Goal: Task Accomplishment & Management: Use online tool/utility

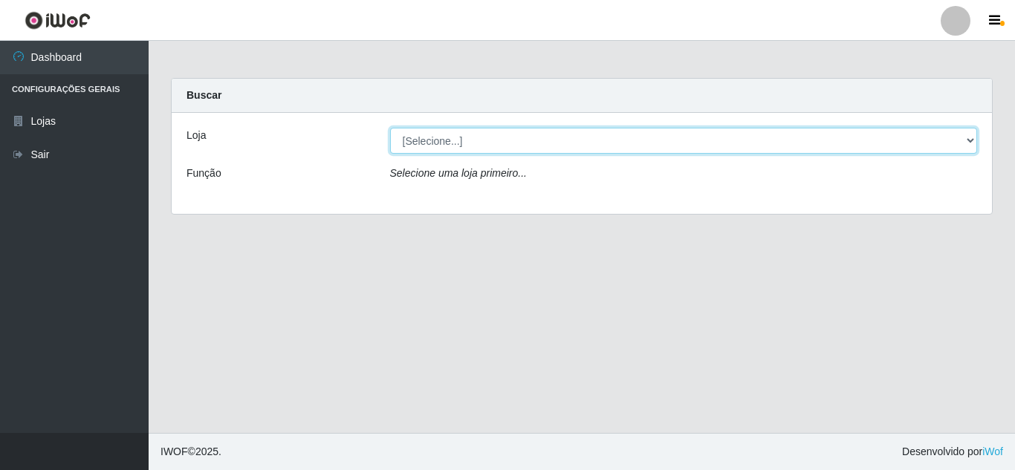
click at [970, 140] on select "[Selecione...] Rede Compras Supermercados - LOJA 5" at bounding box center [684, 141] width 588 height 26
select select "397"
click at [390, 128] on select "[Selecione...] Rede Compras Supermercados - LOJA 5" at bounding box center [684, 141] width 588 height 26
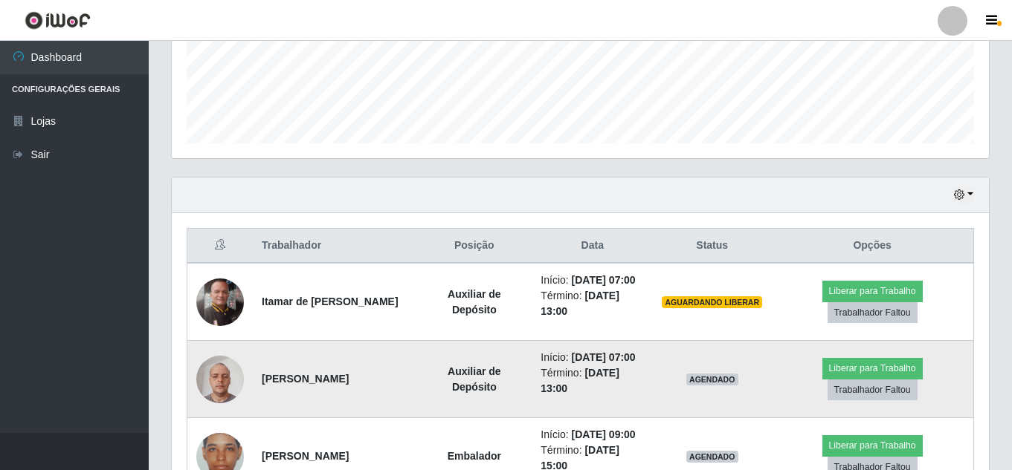
scroll to position [520, 0]
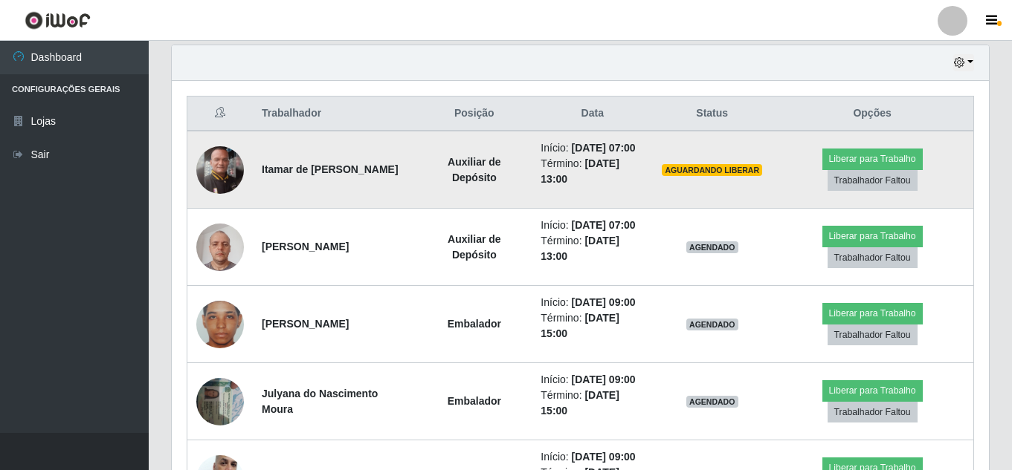
click at [884, 146] on td "Liberar para Trabalho Trabalhador Faltou" at bounding box center [872, 170] width 202 height 78
click at [883, 159] on button "Liberar para Trabalho" at bounding box center [872, 159] width 100 height 21
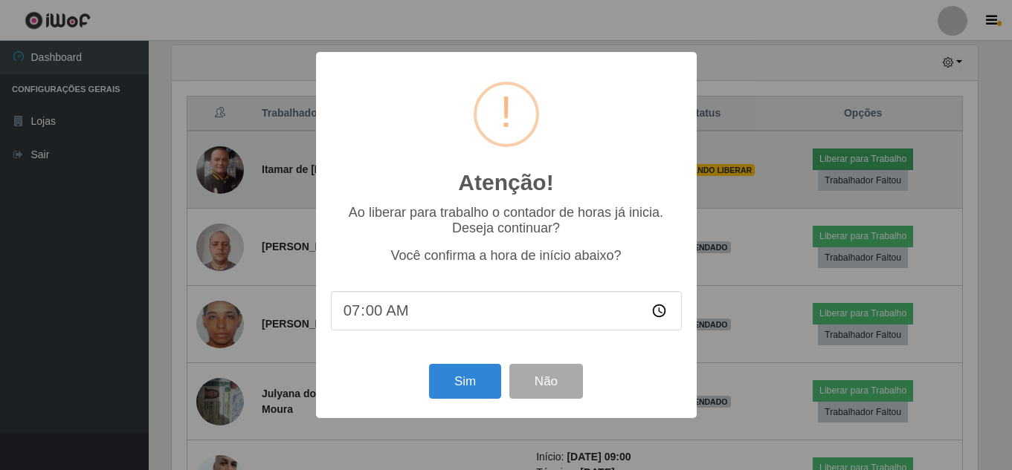
scroll to position [308, 809]
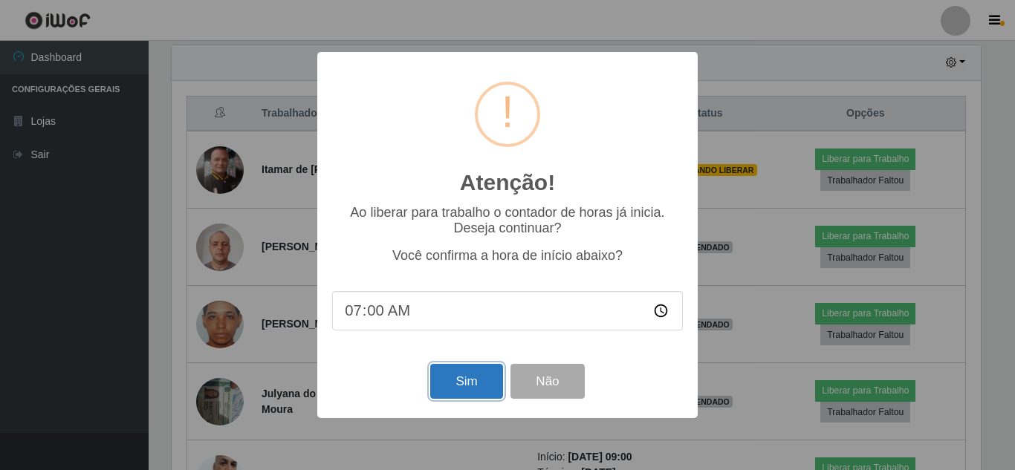
click at [488, 393] on button "Sim" at bounding box center [466, 381] width 72 height 35
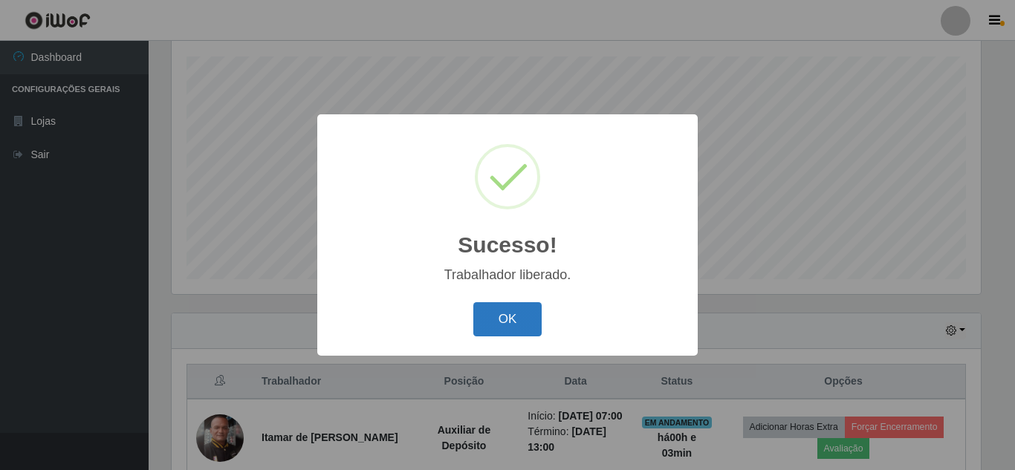
click at [534, 323] on button "OK" at bounding box center [507, 319] width 69 height 35
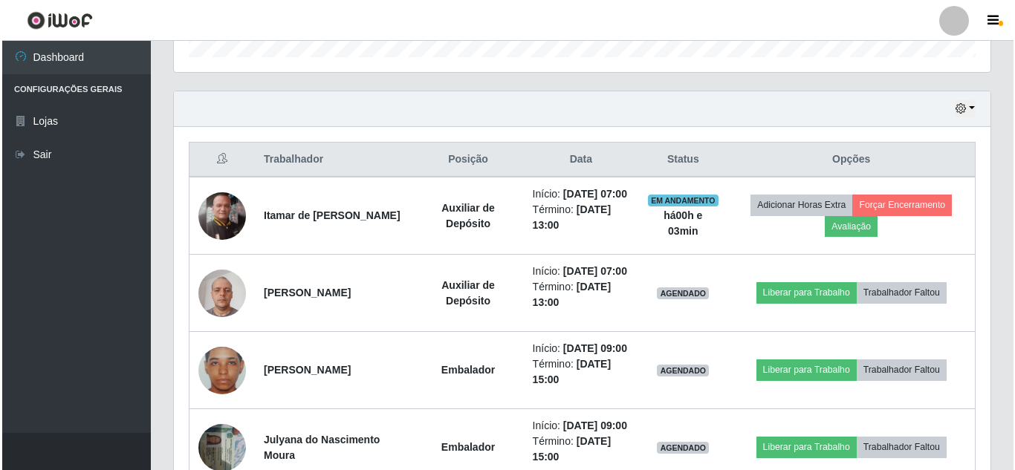
scroll to position [475, 0]
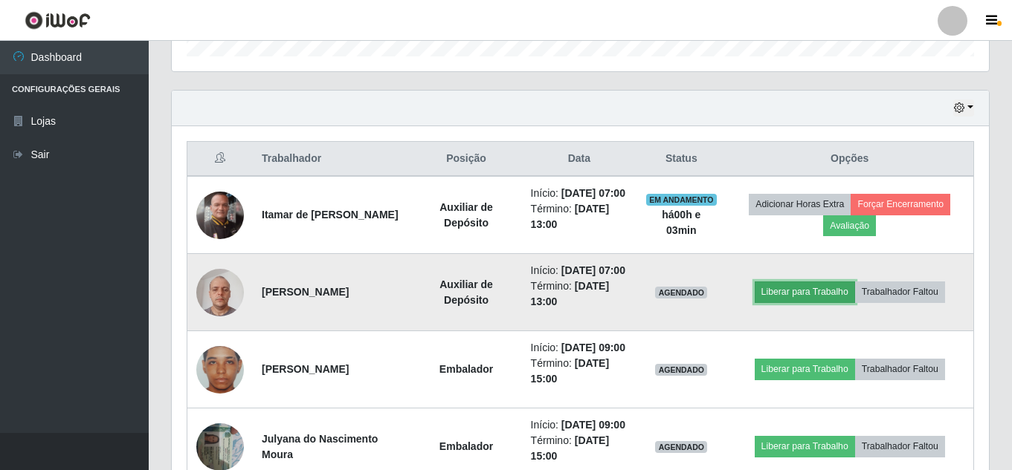
click at [820, 302] on button "Liberar para Trabalho" at bounding box center [804, 292] width 100 height 21
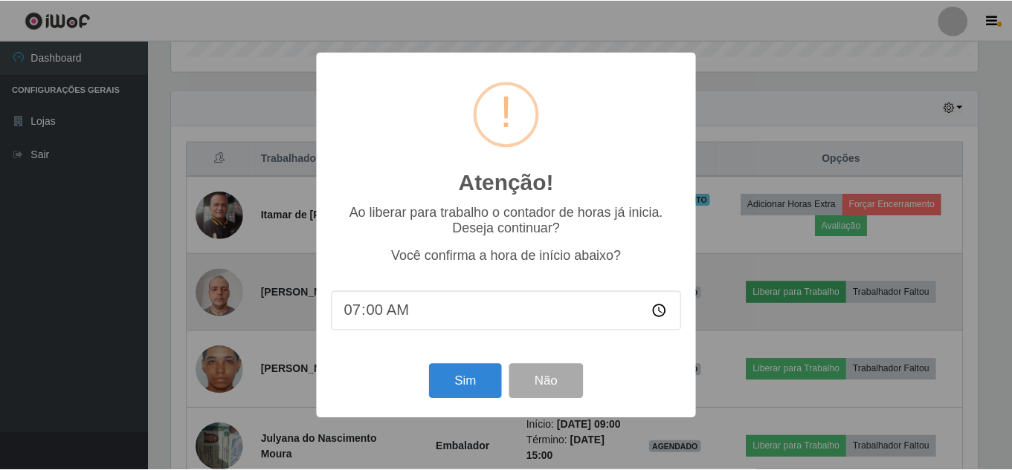
scroll to position [308, 809]
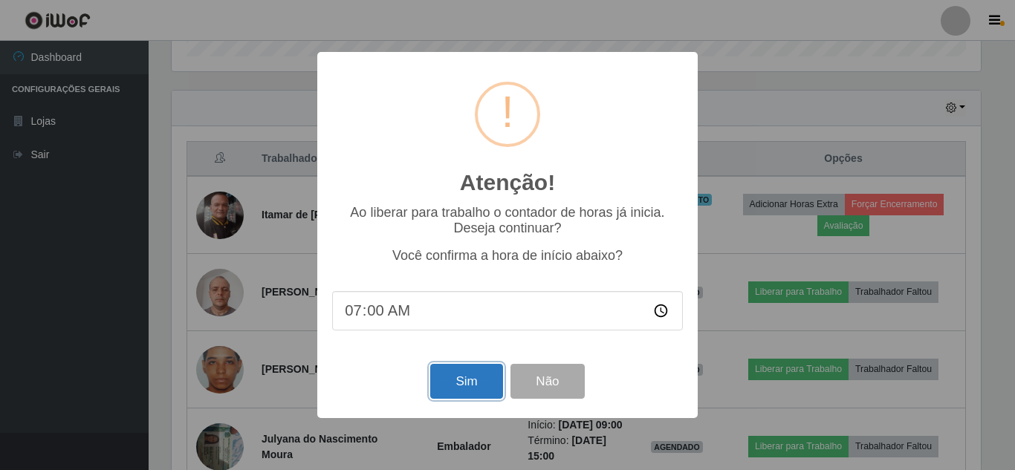
click at [486, 386] on button "Sim" at bounding box center [466, 381] width 72 height 35
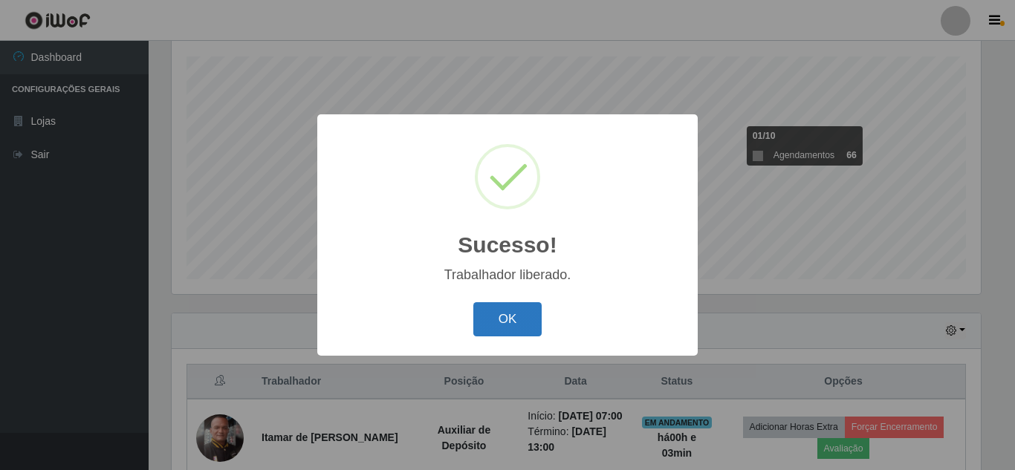
click at [503, 323] on button "OK" at bounding box center [507, 319] width 69 height 35
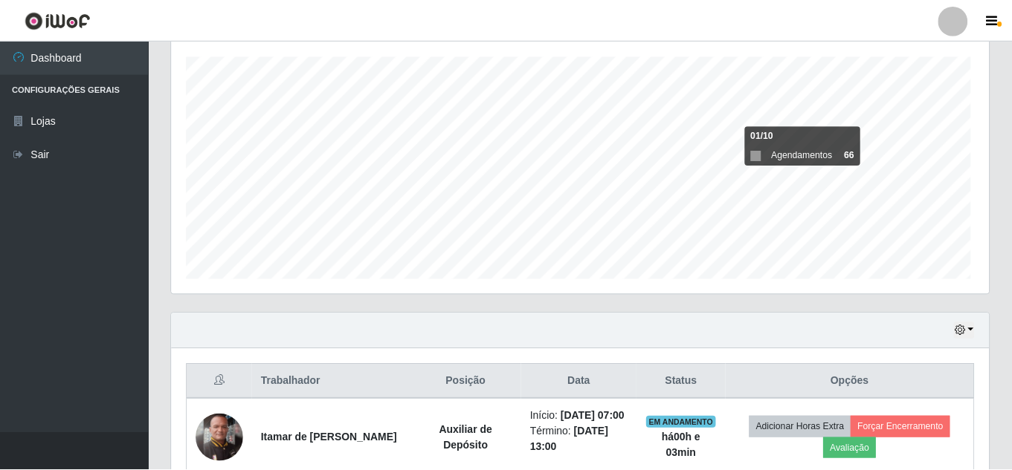
scroll to position [308, 817]
